Goal: Task Accomplishment & Management: Use online tool/utility

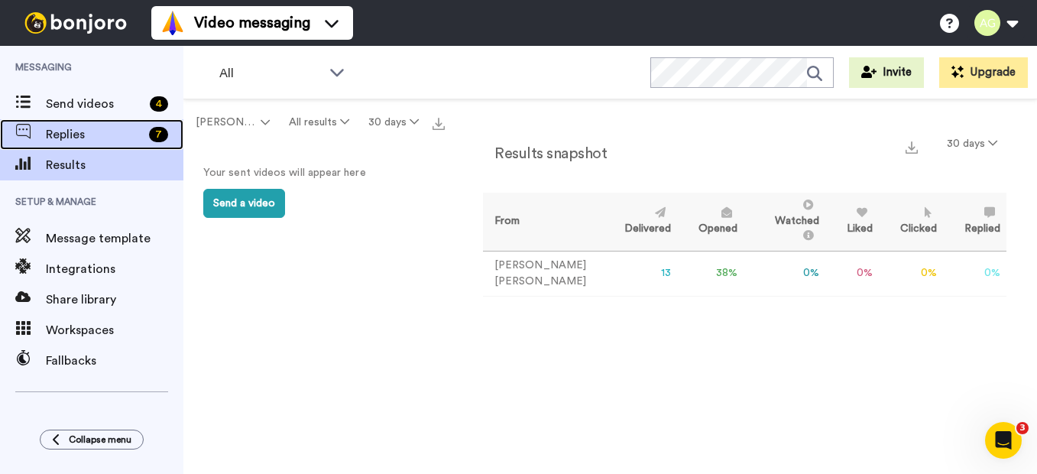
click at [53, 129] on span "Replies" at bounding box center [94, 134] width 97 height 18
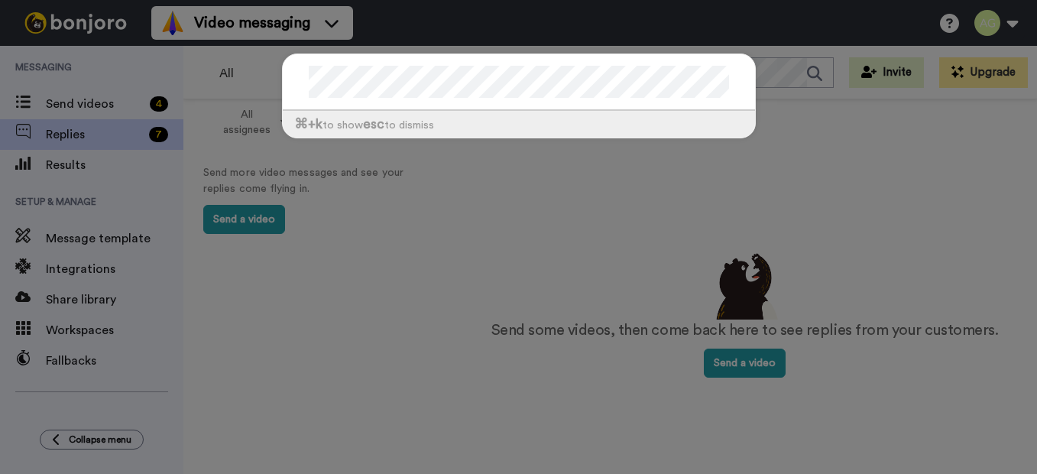
drag, startPoint x: 488, startPoint y: 305, endPoint x: 388, endPoint y: 261, distance: 108.8
click at [488, 305] on div "⌘ +k to show esc to dismiss" at bounding box center [518, 237] width 1037 height 474
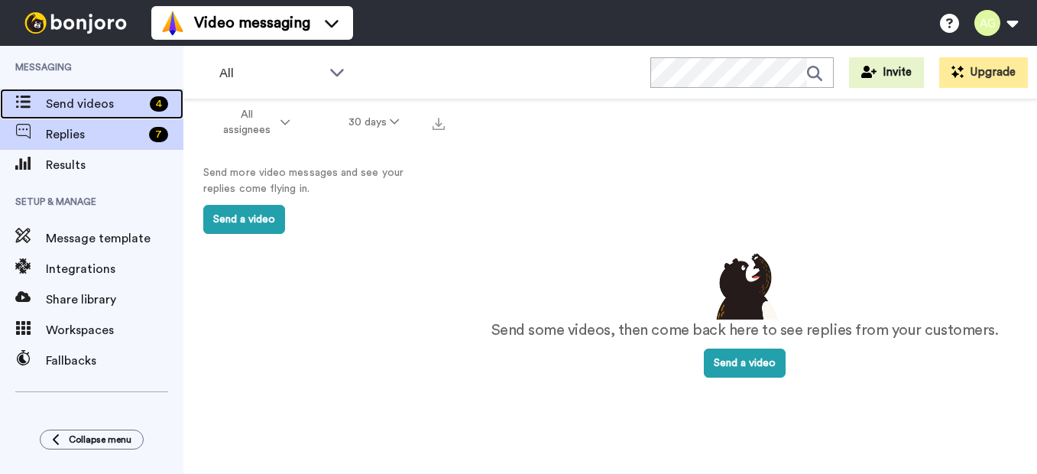
click at [73, 109] on span "Send videos" at bounding box center [95, 104] width 98 height 18
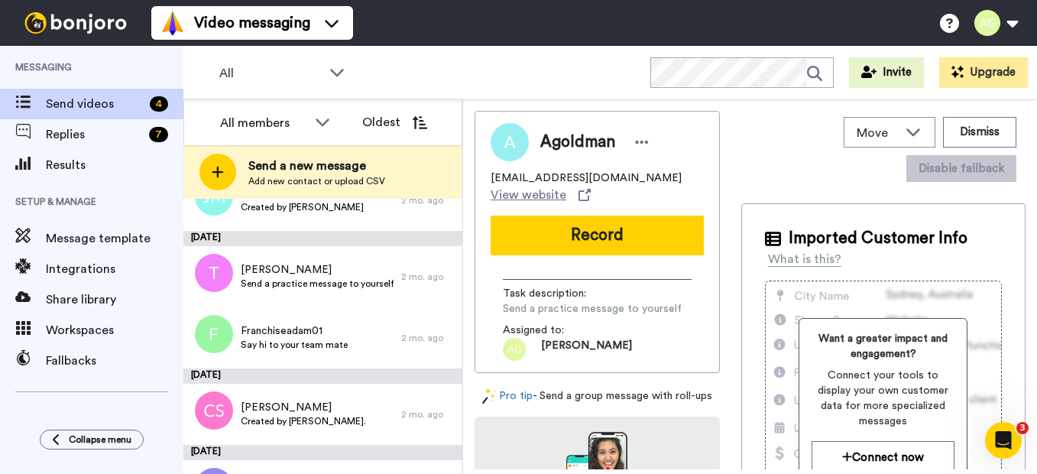
scroll to position [306, 0]
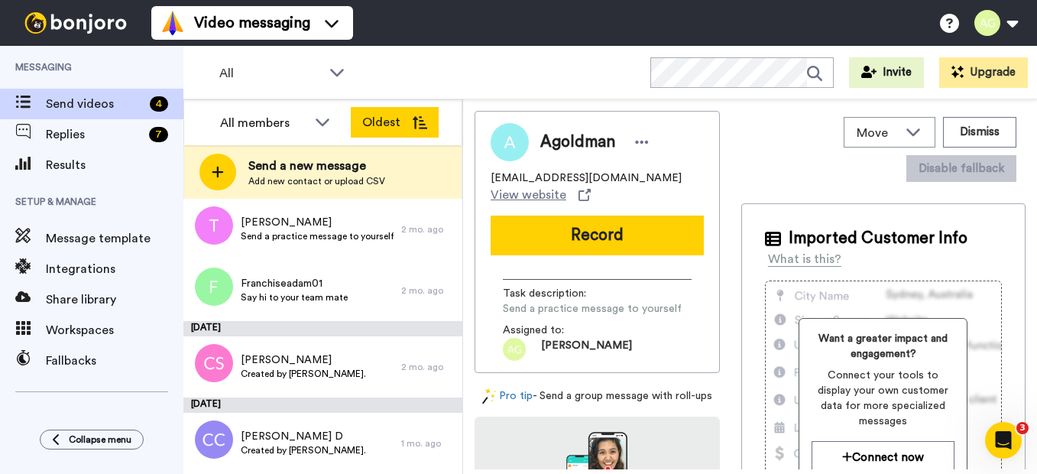
click at [381, 132] on button "Oldest" at bounding box center [395, 122] width 88 height 31
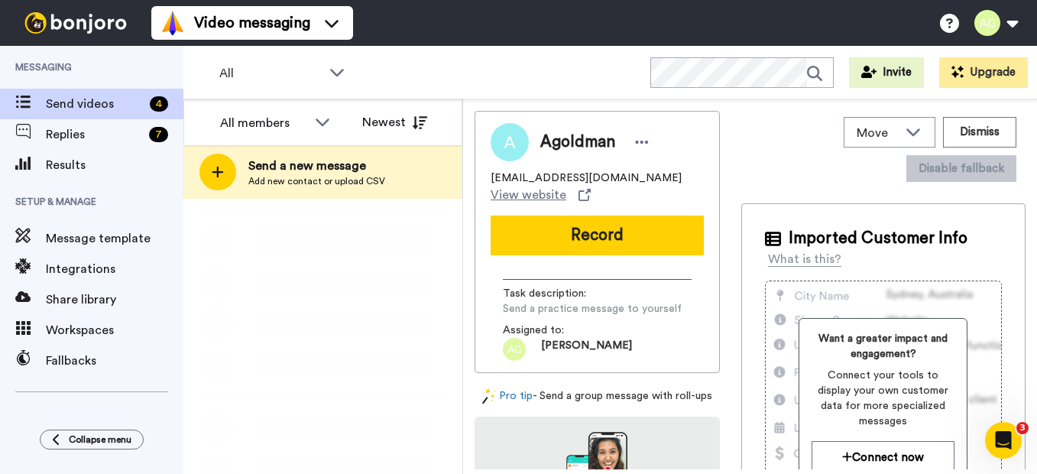
scroll to position [0, 0]
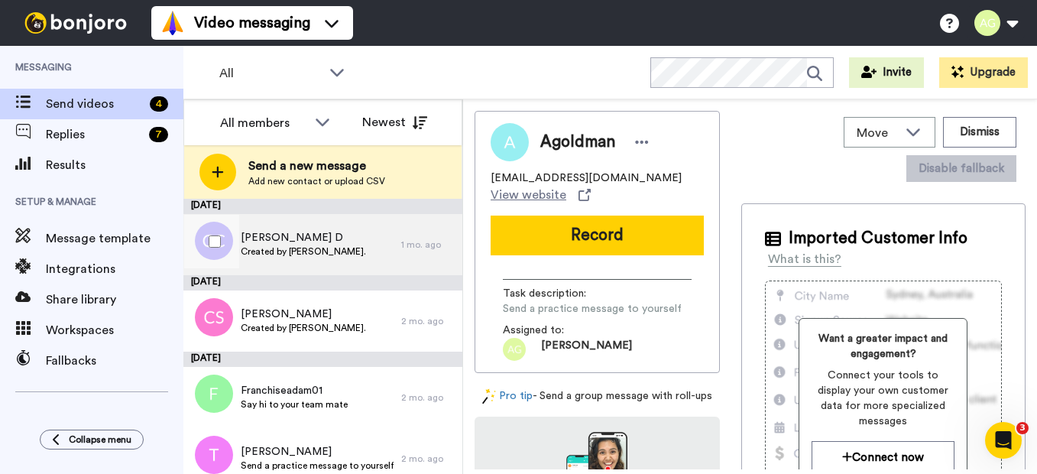
click at [286, 249] on span "Created by Adam Goldman." at bounding box center [303, 251] width 125 height 12
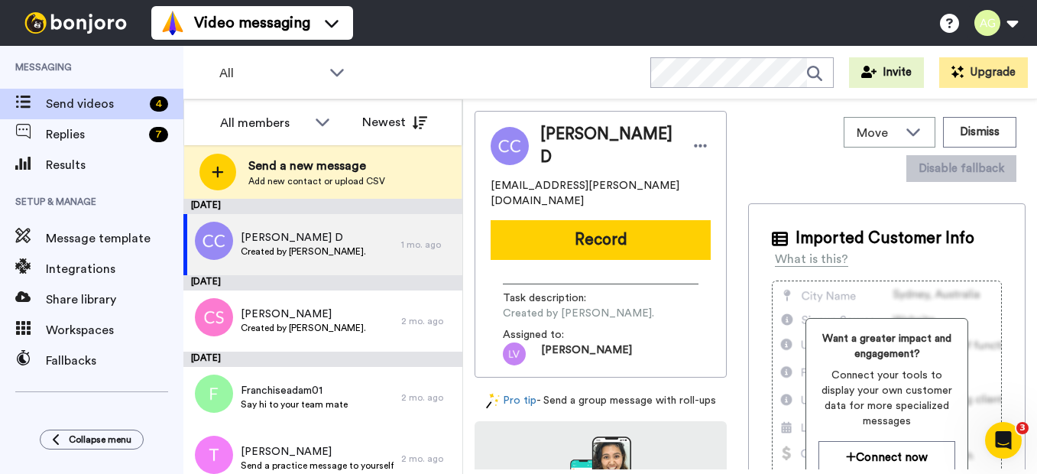
click at [606, 346] on div "COAN, CLAY D clay.coan@yahoo.com Record Task description : Created by Adam Gold…" at bounding box center [601, 244] width 252 height 267
click at [545, 387] on div "COAN, CLAY D clay.coan@yahoo.com Record Task description : Created by Adam Gold…" at bounding box center [601, 290] width 252 height 359
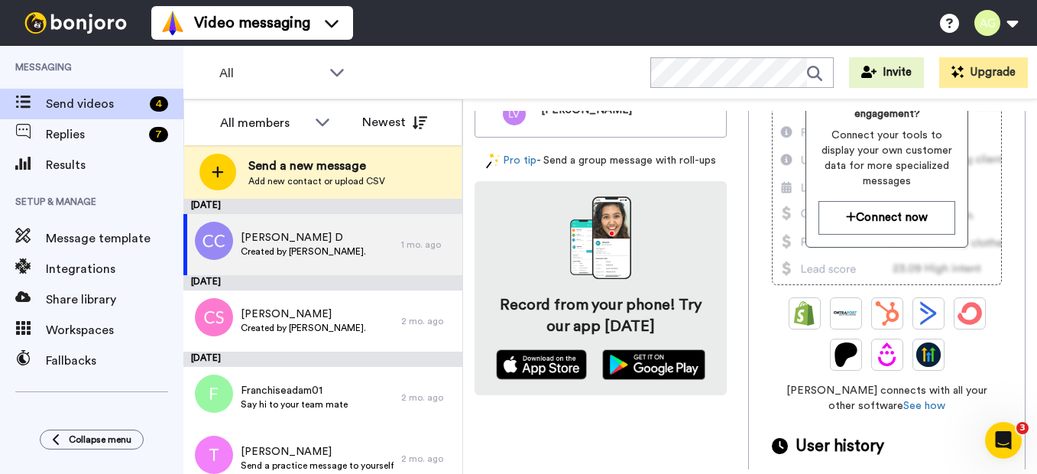
scroll to position [298, 0]
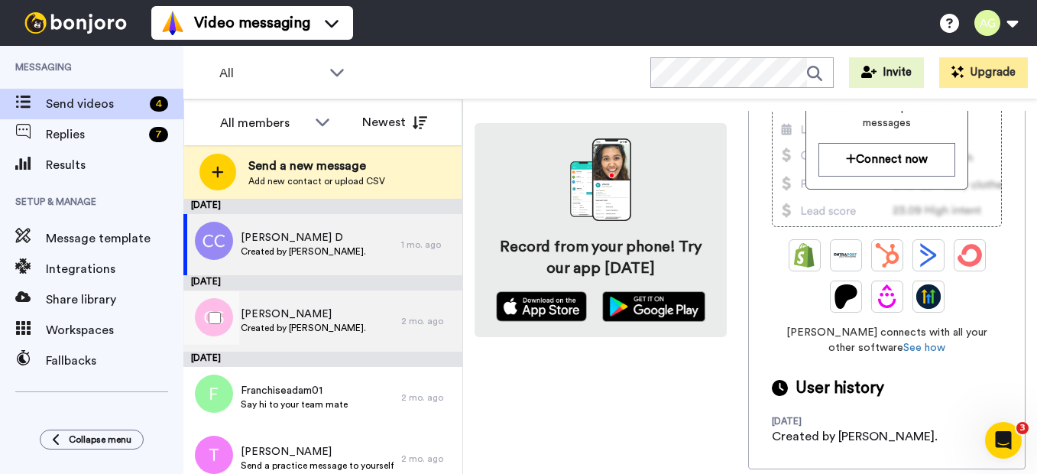
click at [273, 316] on span "Chad Simecek" at bounding box center [303, 314] width 125 height 15
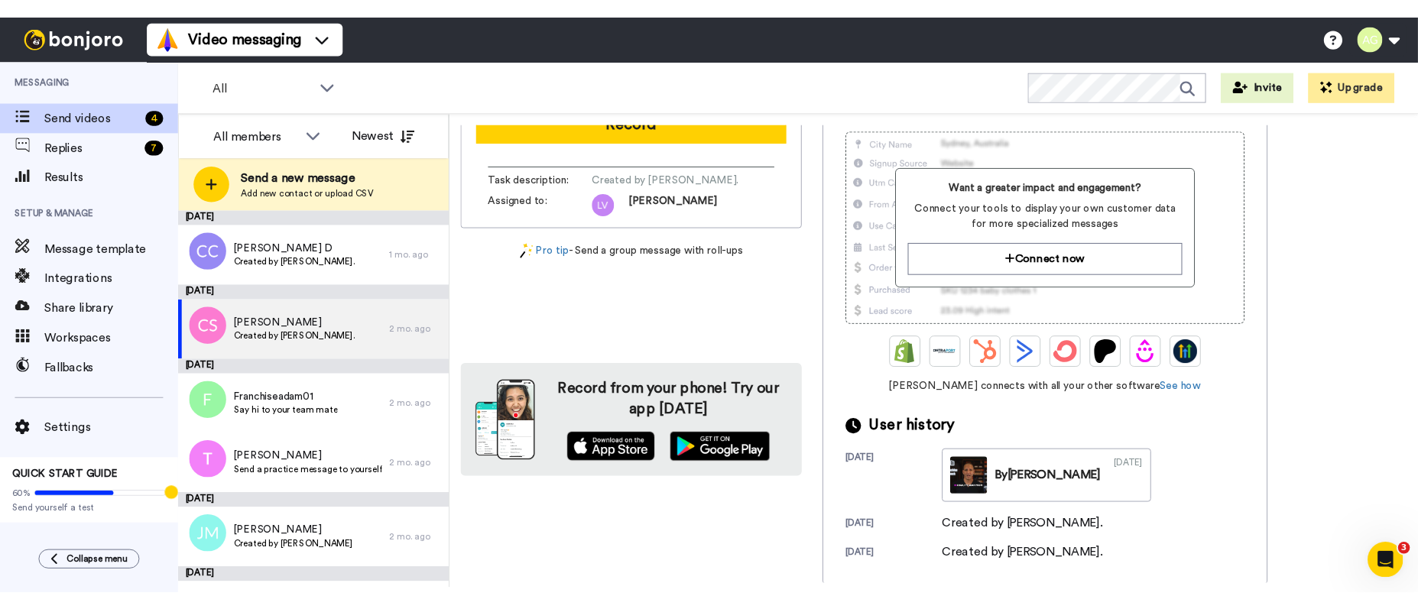
scroll to position [89, 0]
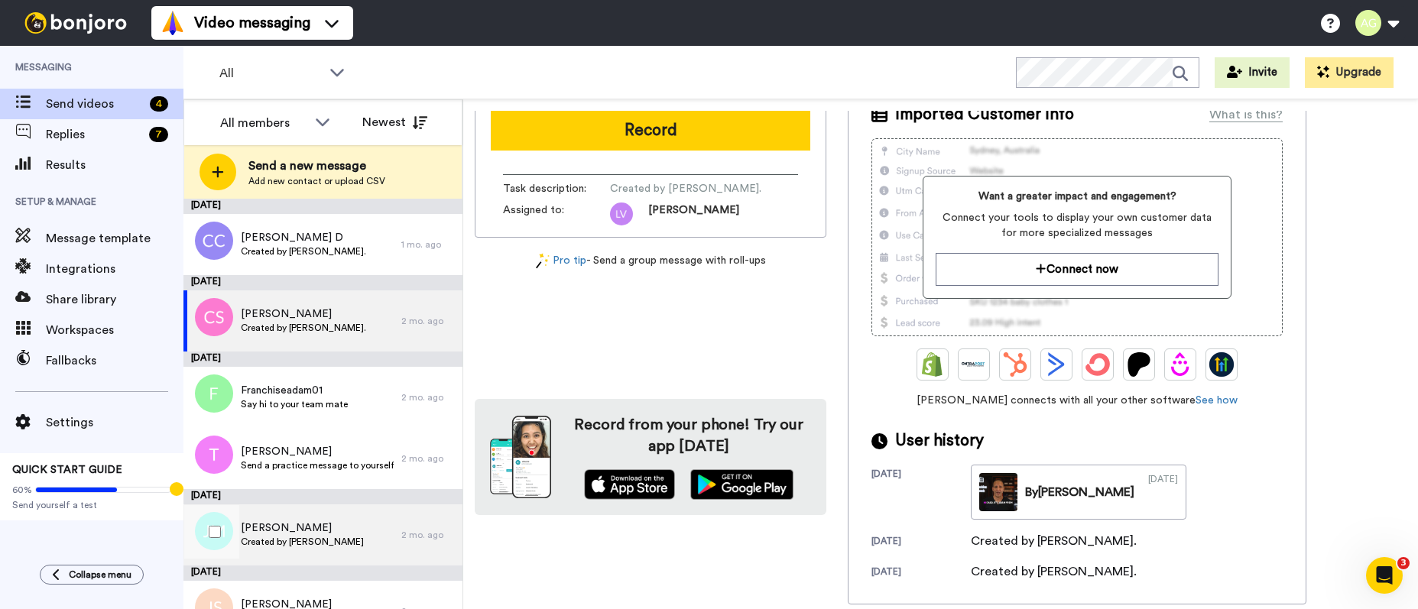
click at [310, 473] on span "[PERSON_NAME]" at bounding box center [302, 528] width 123 height 15
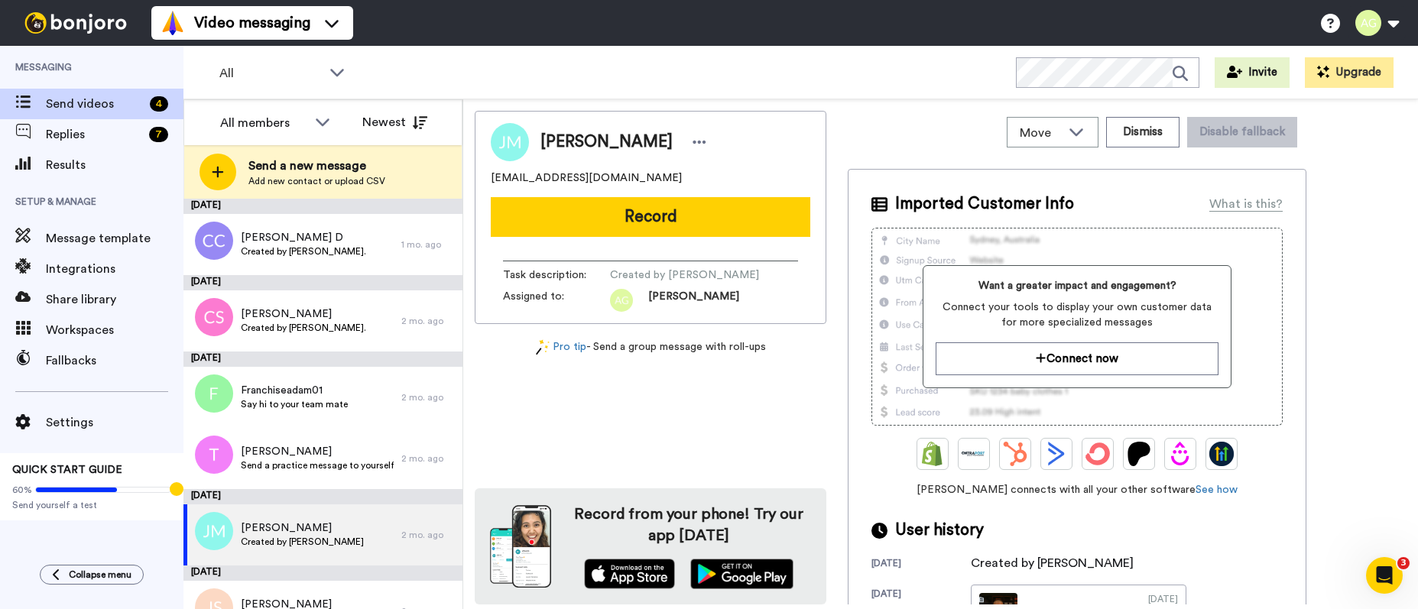
click at [501, 135] on img at bounding box center [510, 142] width 38 height 38
click at [502, 142] on img at bounding box center [510, 142] width 38 height 38
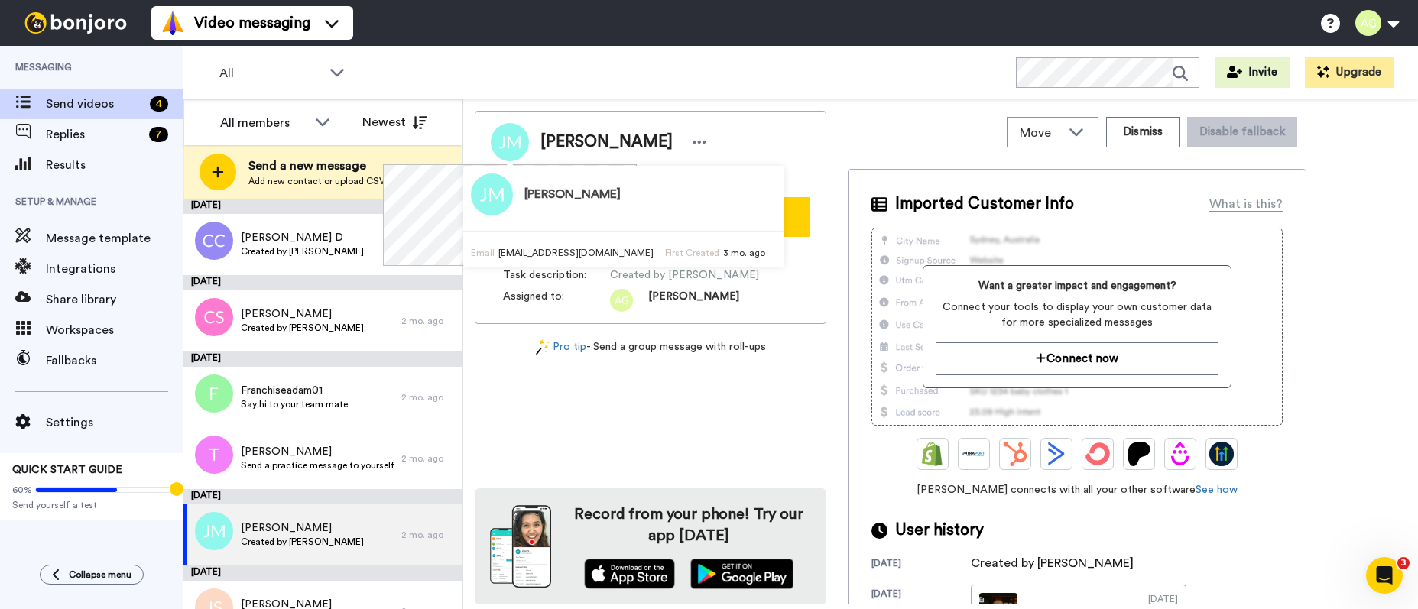
click at [471, 192] on img at bounding box center [492, 195] width 42 height 42
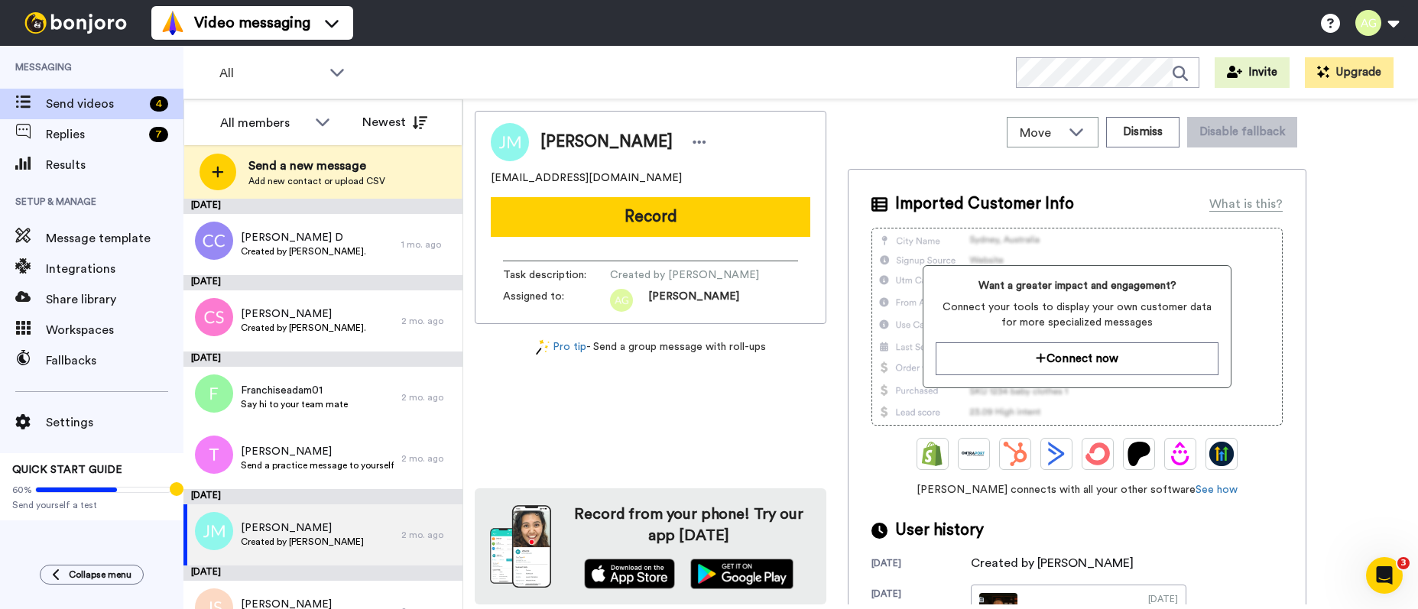
click at [589, 138] on span "[PERSON_NAME]" at bounding box center [606, 142] width 132 height 23
click at [693, 142] on icon at bounding box center [699, 142] width 13 height 3
click at [687, 401] on div "Jon Milton jmilton00@yahoo.com Record Task description : Created by Adam Goldma…" at bounding box center [651, 358] width 352 height 494
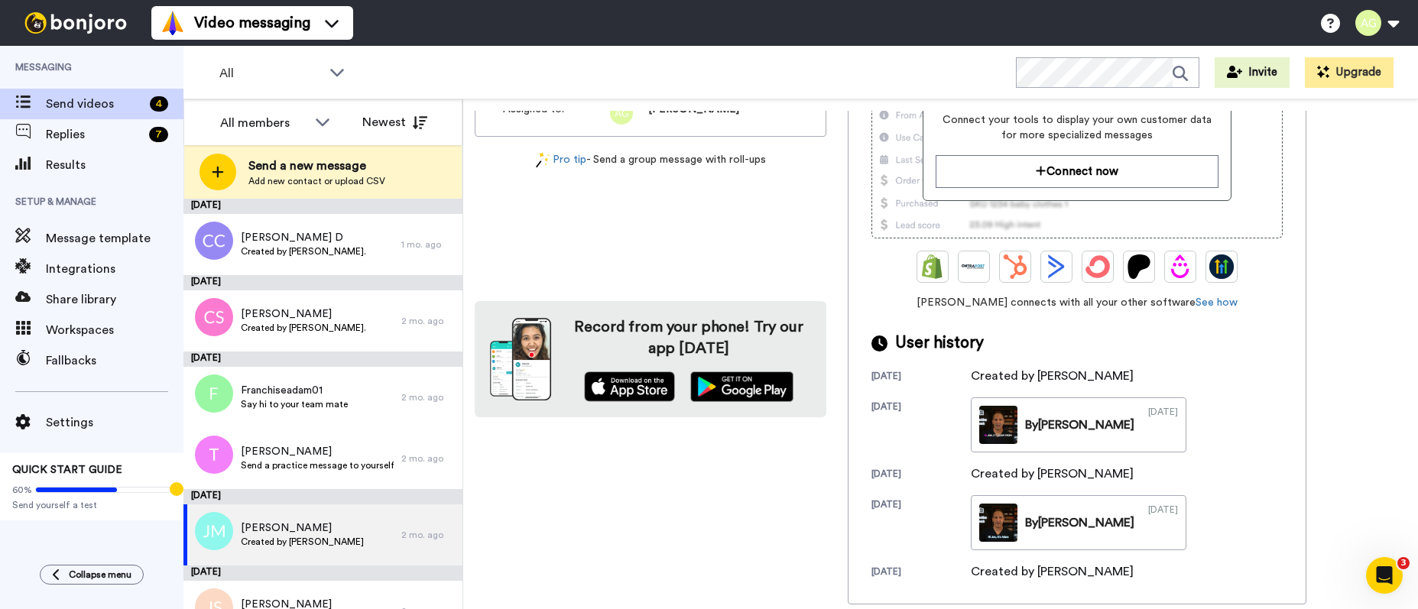
scroll to position [184, 0]
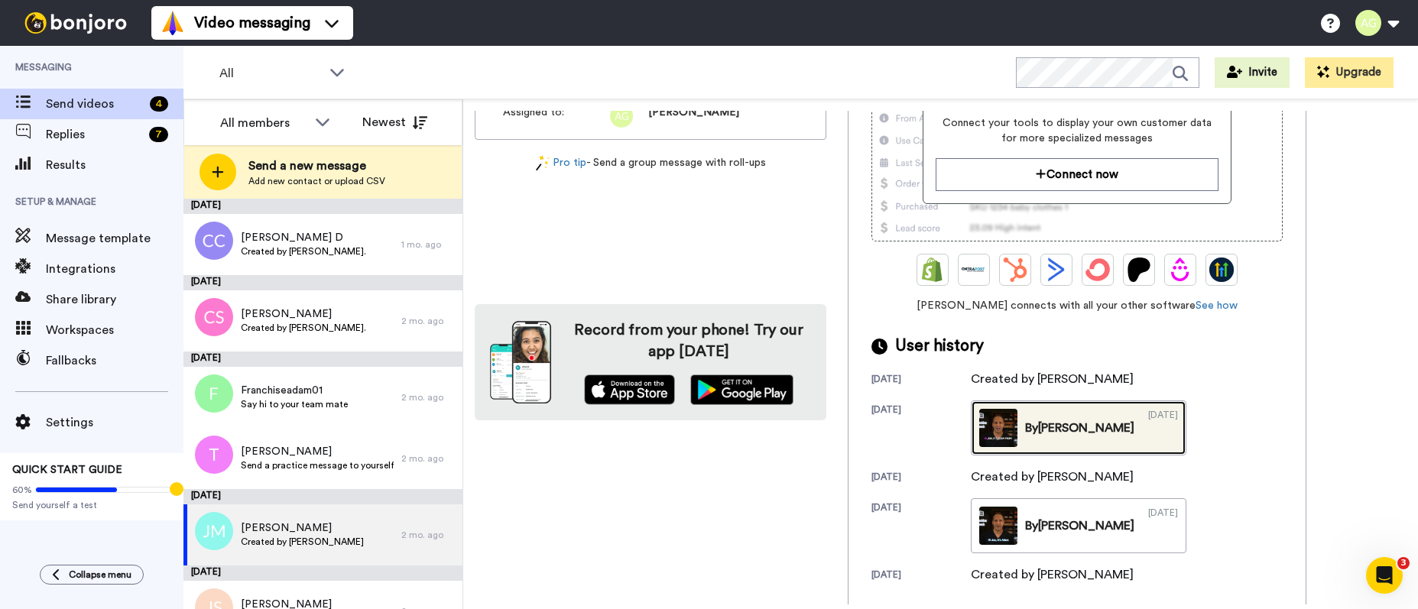
click at [1037, 420] on div "07/21/2025" at bounding box center [1163, 428] width 30 height 38
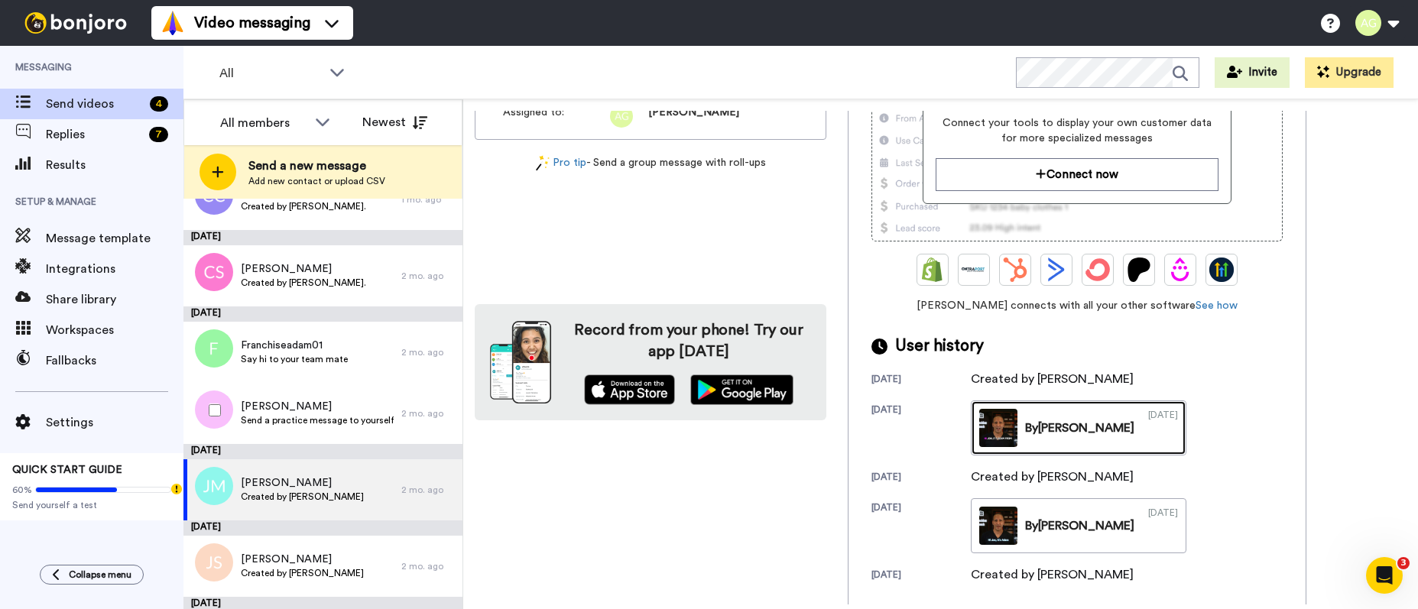
scroll to position [0, 0]
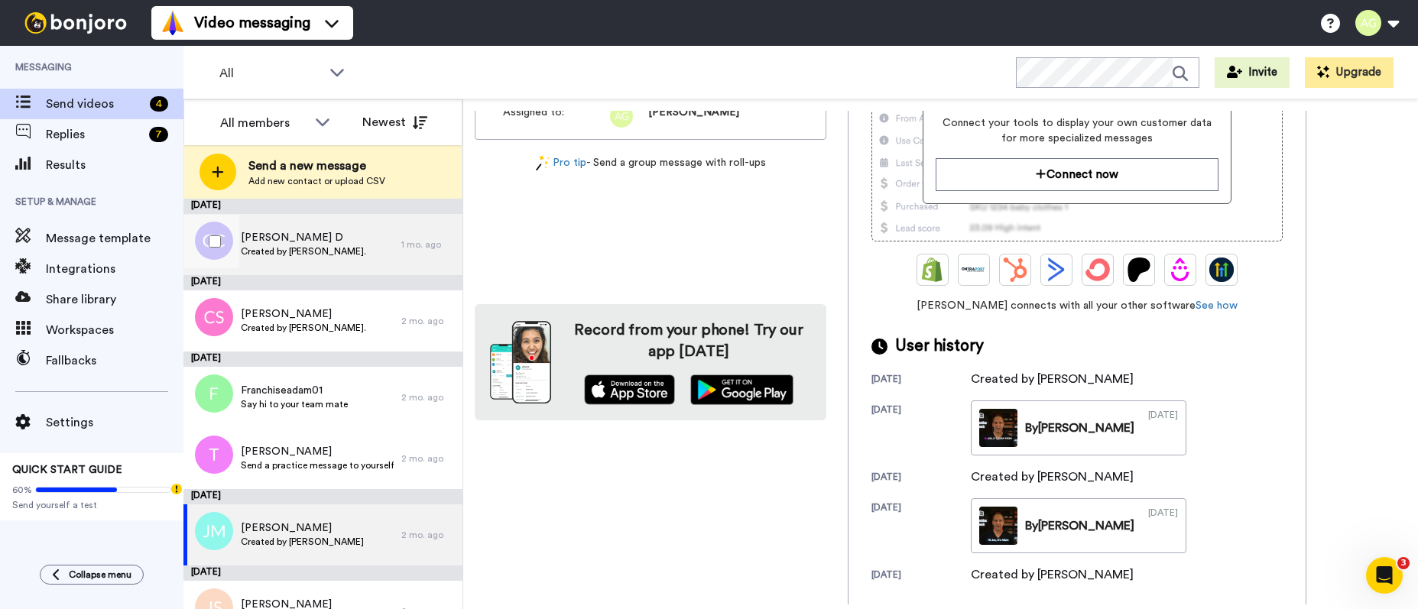
click at [262, 236] on span "COAN, CLAY D" at bounding box center [303, 237] width 125 height 15
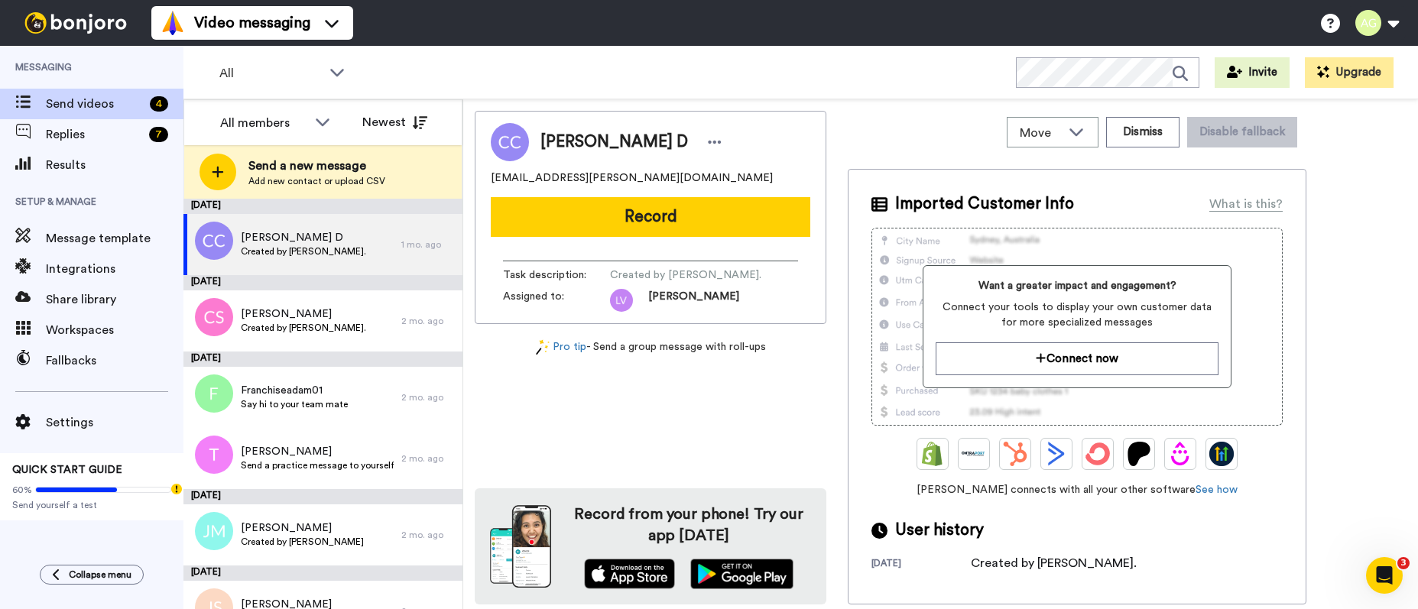
click at [622, 401] on div "COAN, CLAY D clay.coan@yahoo.com Record Task description : Created by Adam Gold…" at bounding box center [651, 358] width 352 height 494
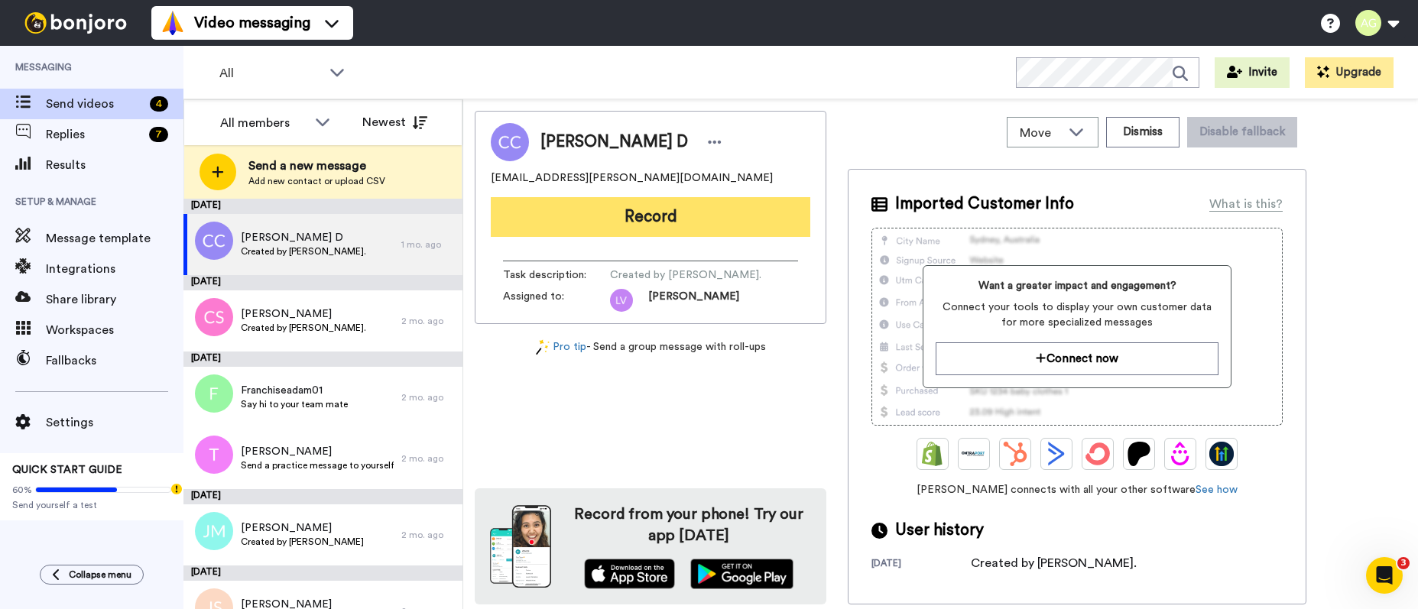
click at [725, 226] on button "Record" at bounding box center [651, 217] width 320 height 40
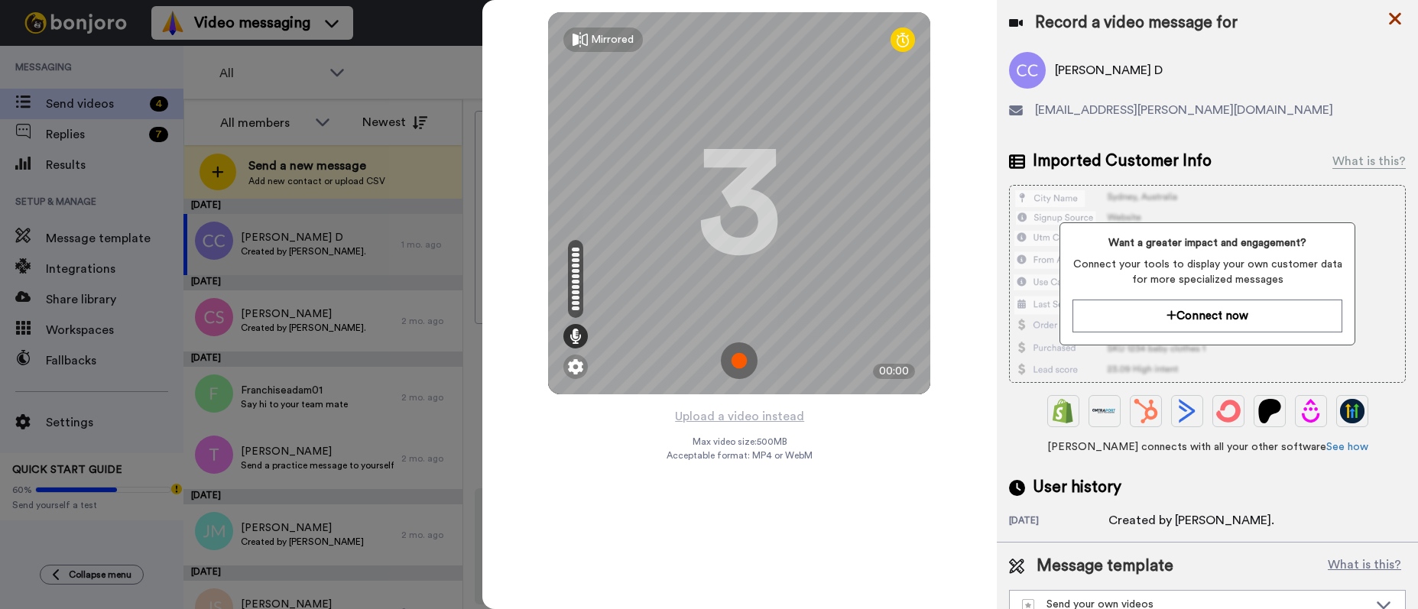
click at [1037, 15] on icon at bounding box center [1395, 19] width 12 height 12
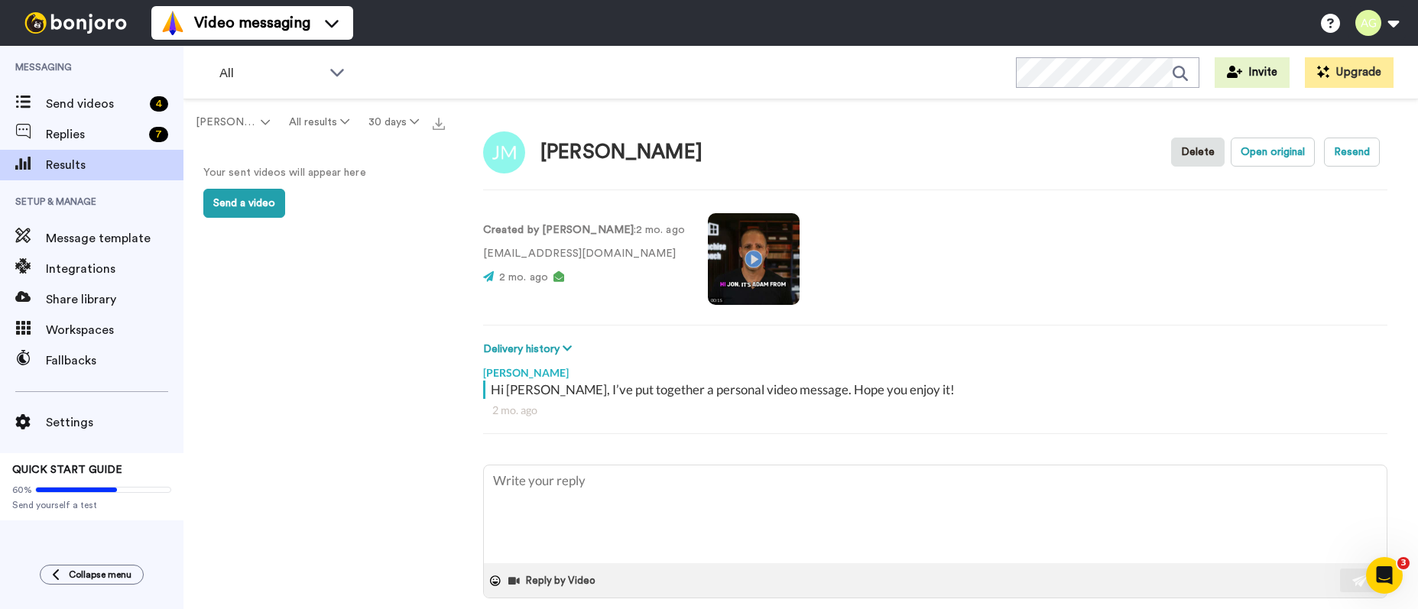
click at [737, 264] on video at bounding box center [754, 259] width 92 height 92
click at [765, 281] on video at bounding box center [754, 259] width 92 height 92
type textarea "x"
